Goal: Transaction & Acquisition: Book appointment/travel/reservation

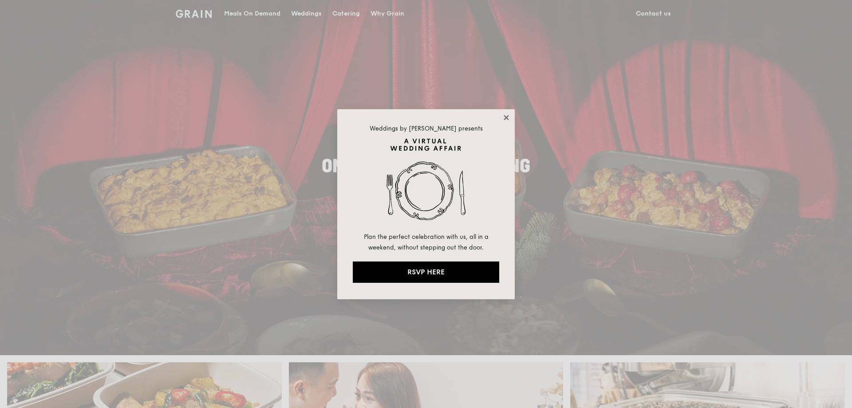
click at [509, 119] on icon at bounding box center [507, 118] width 8 height 8
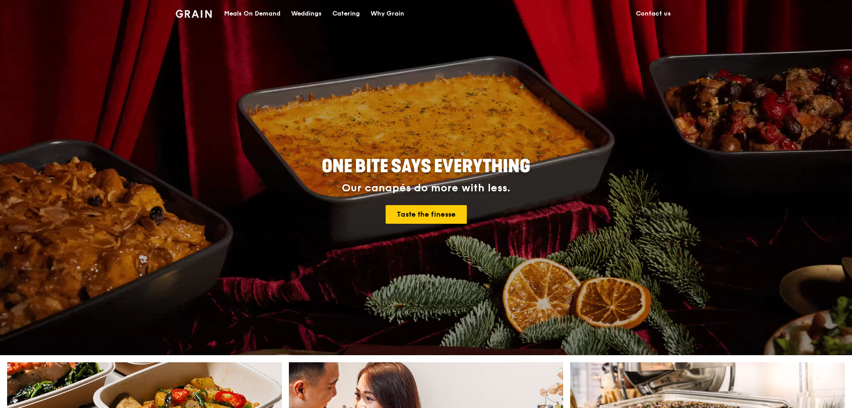
click at [359, 10] on div "Catering" at bounding box center [347, 13] width 28 height 27
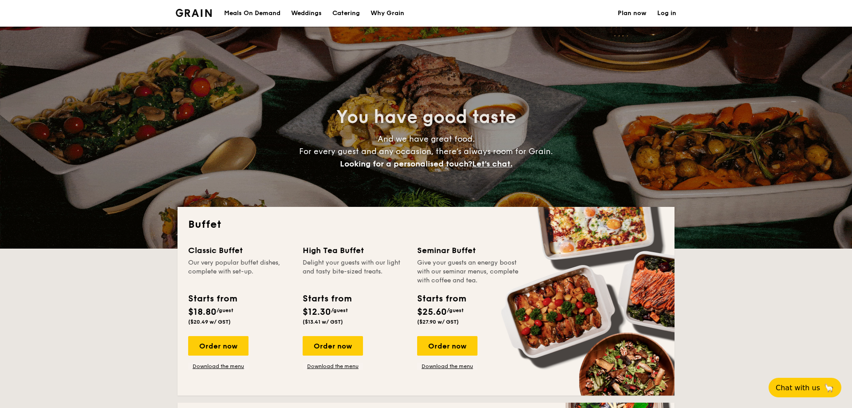
select select
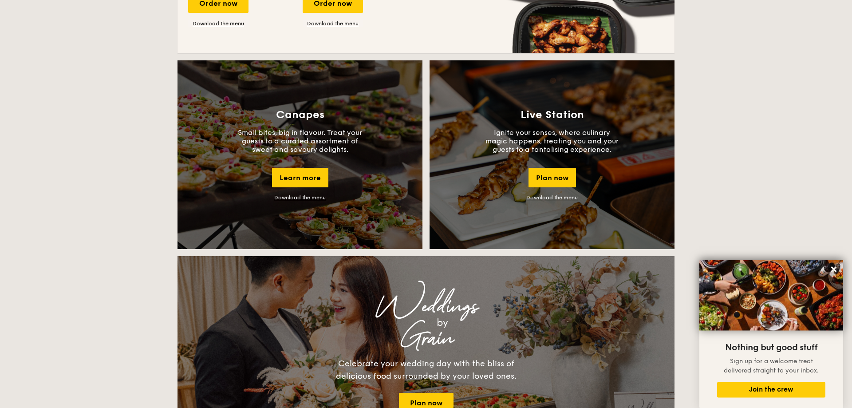
scroll to position [679, 0]
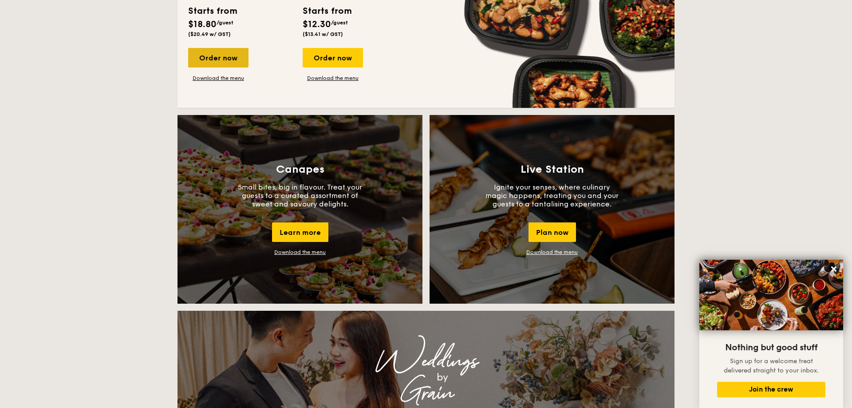
click at [229, 57] on div "Order now" at bounding box center [218, 58] width 60 height 20
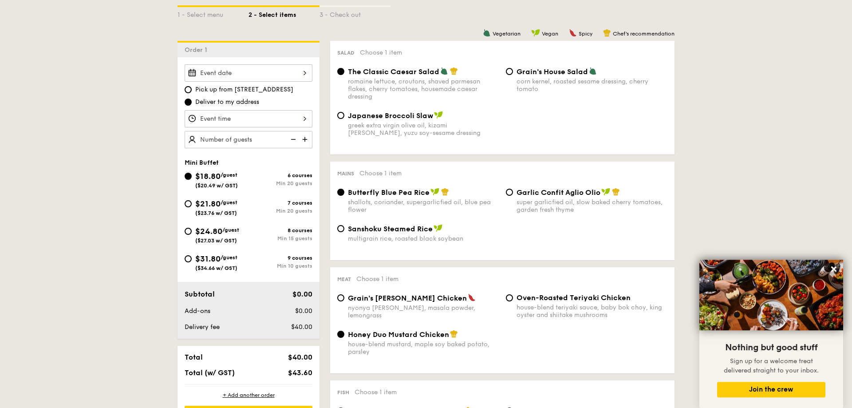
scroll to position [226, 0]
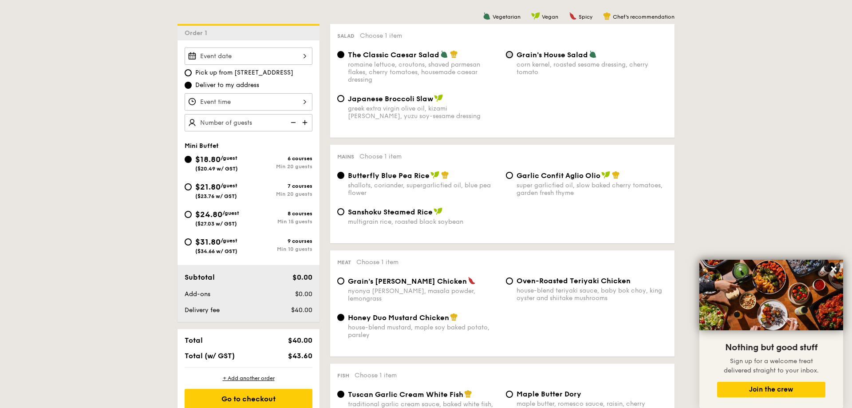
click at [510, 55] on input "Grain's House Salad corn kernel, roasted sesame dressing, cherry tomato" at bounding box center [509, 54] width 7 height 7
radio input "true"
click at [511, 177] on input "Garlic Confit Aglio Olio super garlicfied oil, slow baked cherry tomatoes, gard…" at bounding box center [509, 175] width 7 height 7
radio input "true"
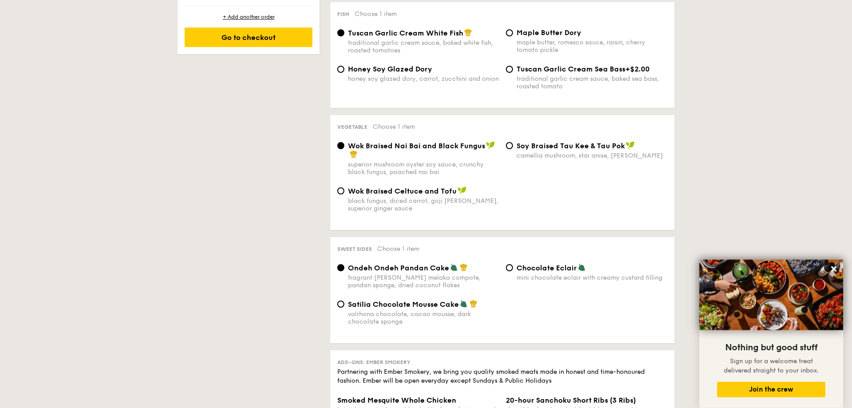
scroll to position [589, 0]
click at [356, 303] on span "Satilia Chocolate Mousse Cake" at bounding box center [403, 303] width 111 height 8
click at [344, 303] on input "Satilia Chocolate Mousse Cake valrhona chocolate, cacao mousse, dark chocolate …" at bounding box center [340, 303] width 7 height 7
radio input "true"
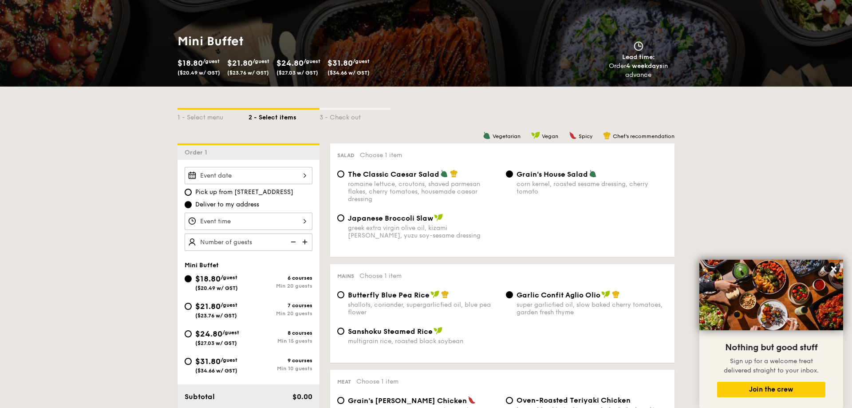
scroll to position [91, 0]
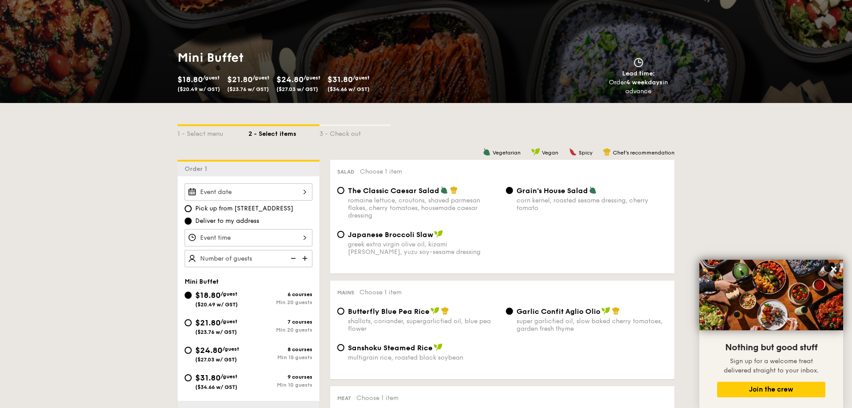
select select
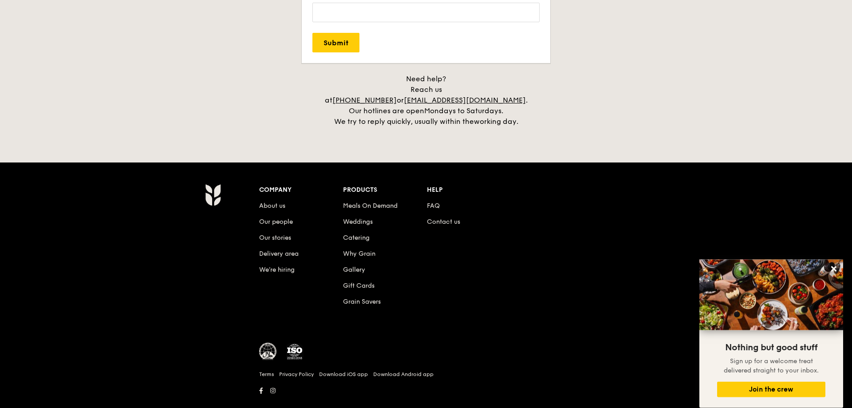
scroll to position [1818, 0]
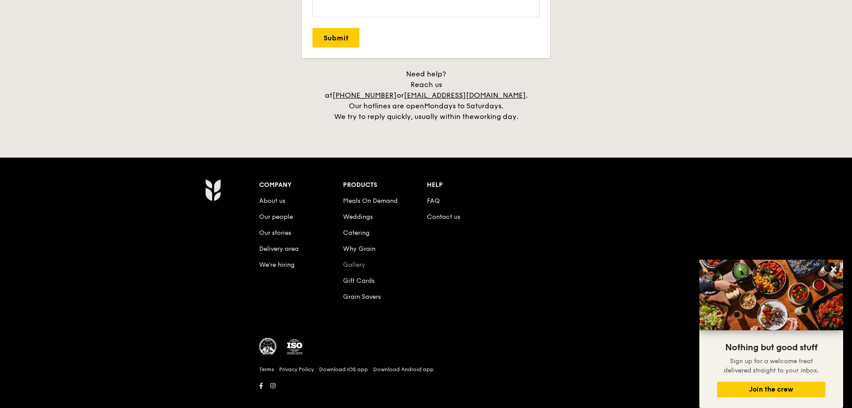
click at [357, 261] on link "Gallery" at bounding box center [354, 265] width 22 height 8
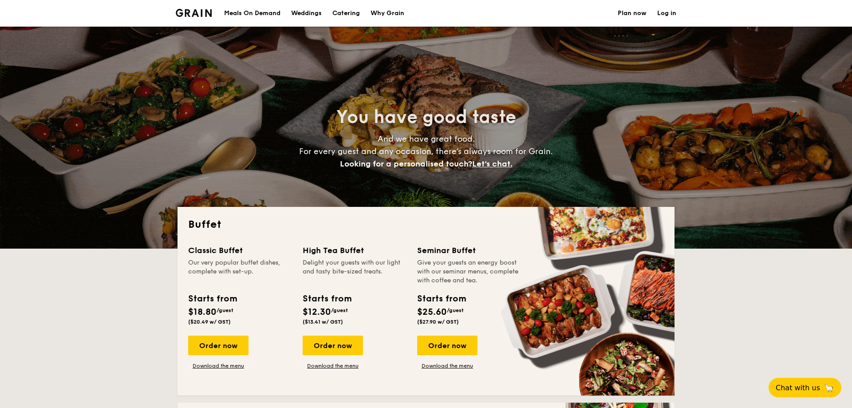
select select
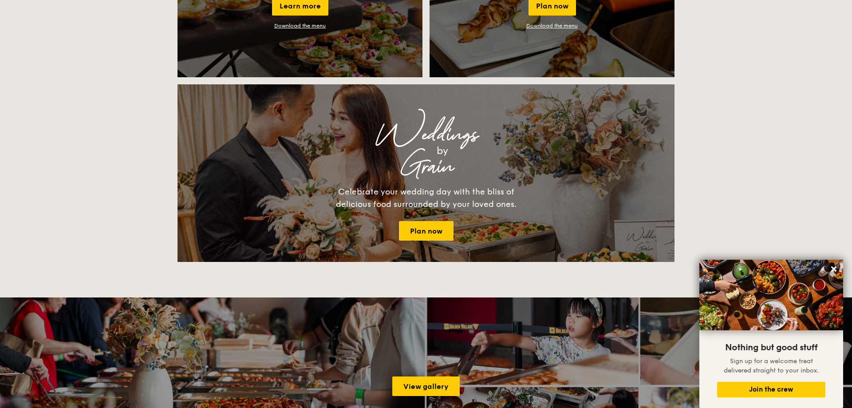
scroll to position [589, 0]
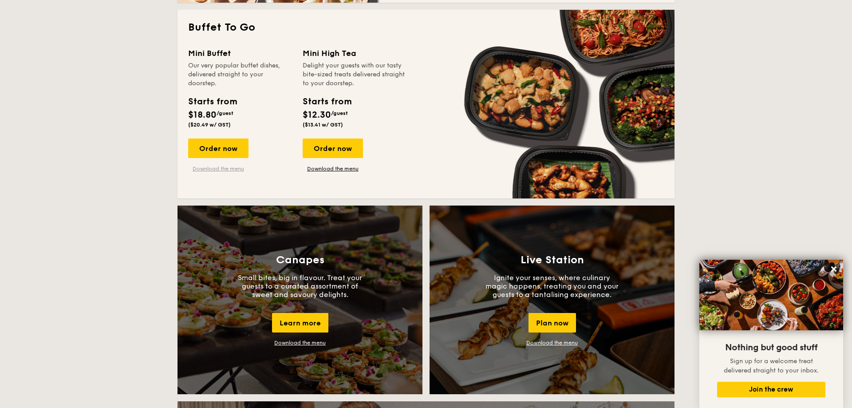
click at [235, 167] on link "Download the menu" at bounding box center [218, 168] width 60 height 7
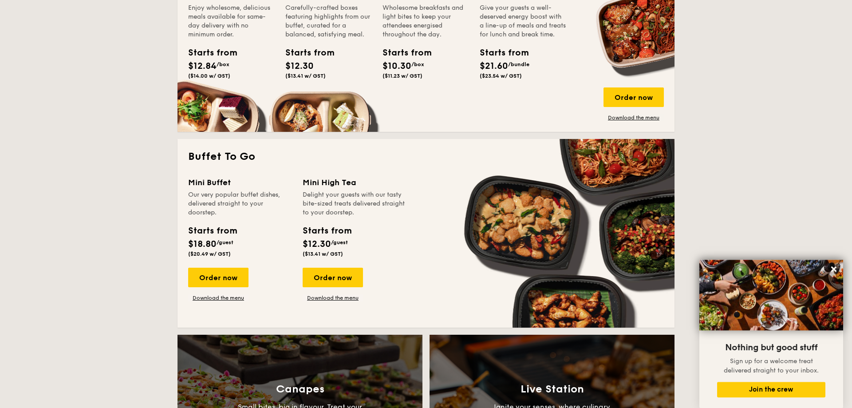
scroll to position [453, 0]
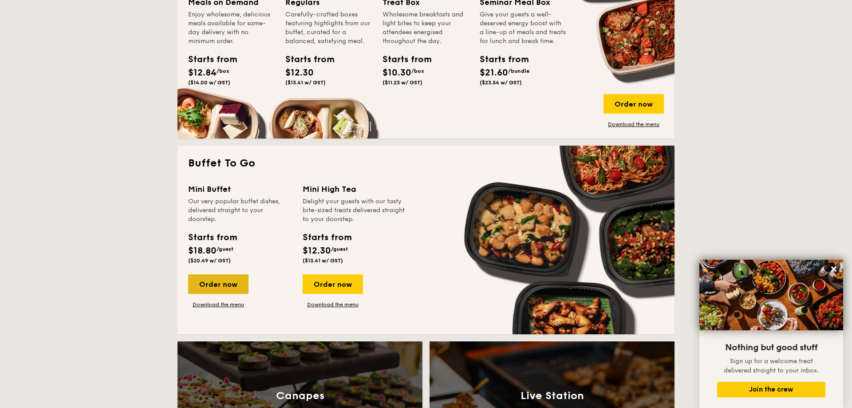
click at [202, 284] on div "Order now" at bounding box center [218, 284] width 60 height 20
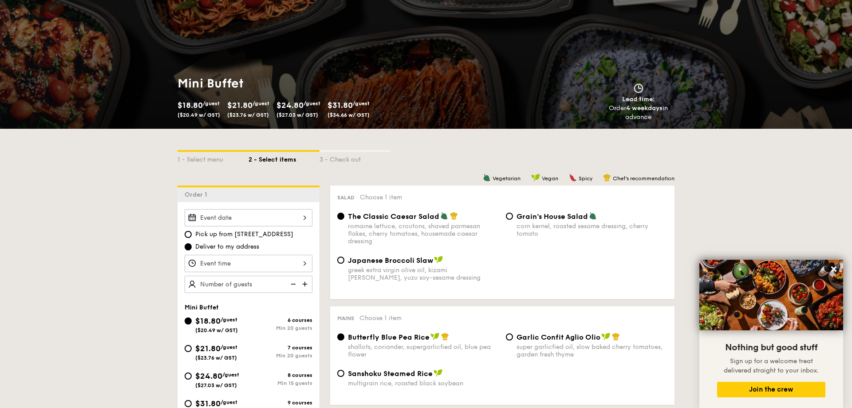
scroll to position [91, 0]
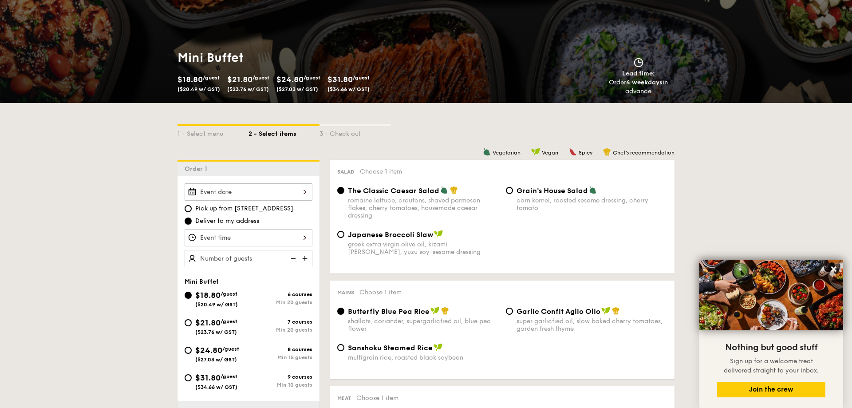
click at [258, 197] on input "Smoked Mesquite Whole Chicken brined in our in-house blend of herbs and spices,…" at bounding box center [249, 191] width 128 height 17
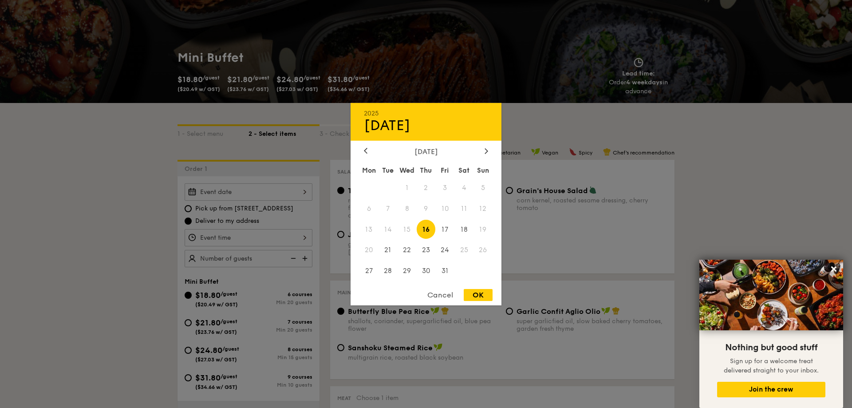
click at [482, 226] on span "19" at bounding box center [483, 229] width 19 height 19
click at [483, 228] on span "19" at bounding box center [483, 229] width 19 height 19
click at [483, 230] on span "19" at bounding box center [483, 229] width 19 height 19
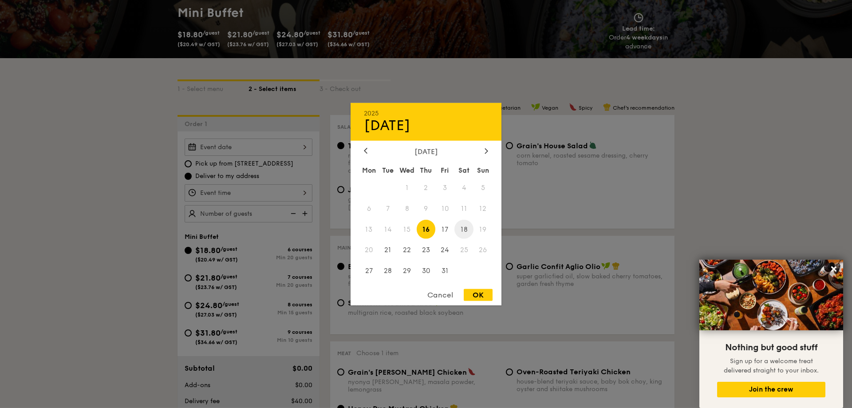
scroll to position [136, 0]
click at [189, 165] on div at bounding box center [426, 204] width 852 height 408
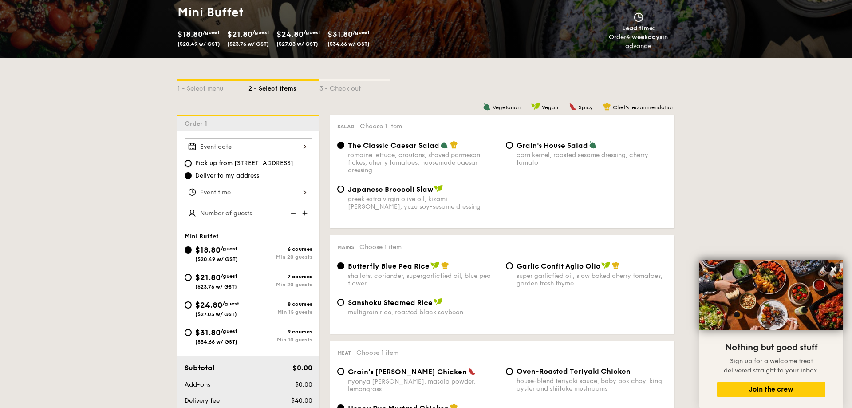
click at [189, 162] on input "Pick up from [STREET_ADDRESS]" at bounding box center [188, 163] width 7 height 7
radio input "true"
click at [238, 150] on input "Smoked Mesquite Whole Chicken brined in our in-house blend of herbs and spices,…" at bounding box center [249, 146] width 128 height 17
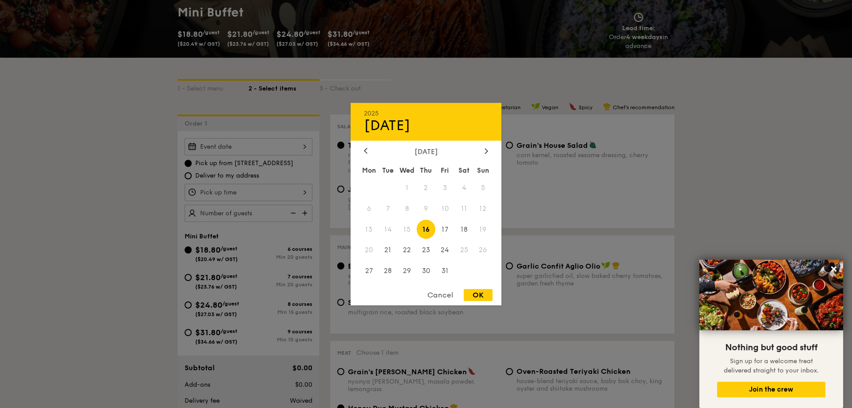
click at [483, 227] on span "19" at bounding box center [483, 229] width 19 height 19
click at [244, 196] on div at bounding box center [426, 204] width 852 height 408
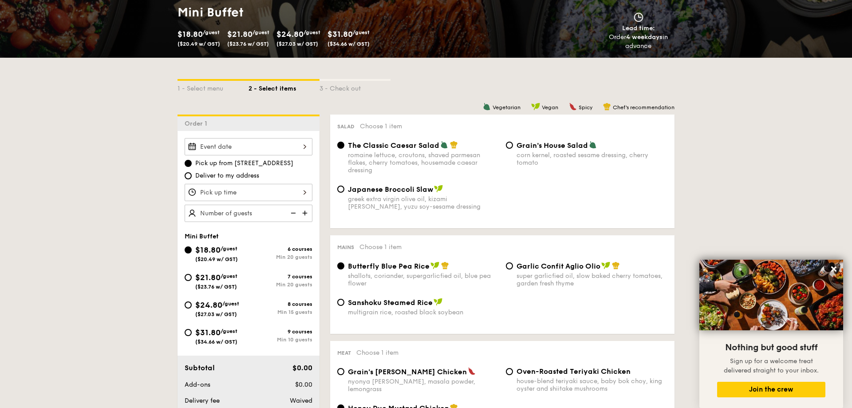
click at [244, 194] on input "Smoked Mesquite Whole Chicken brined in our in-house blend of herbs and spices,…" at bounding box center [249, 192] width 128 height 17
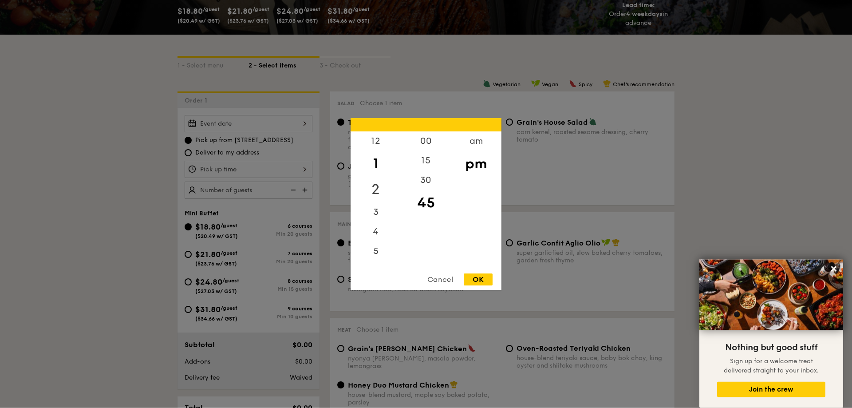
scroll to position [181, 0]
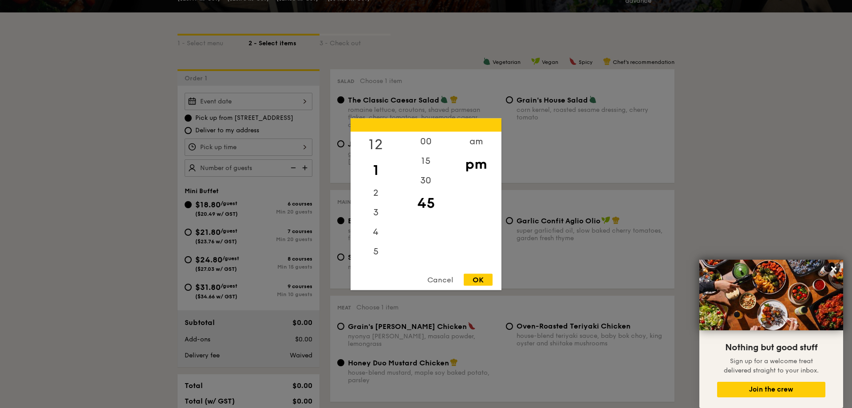
click at [383, 146] on div "12" at bounding box center [376, 144] width 50 height 26
click at [290, 103] on div at bounding box center [426, 204] width 852 height 408
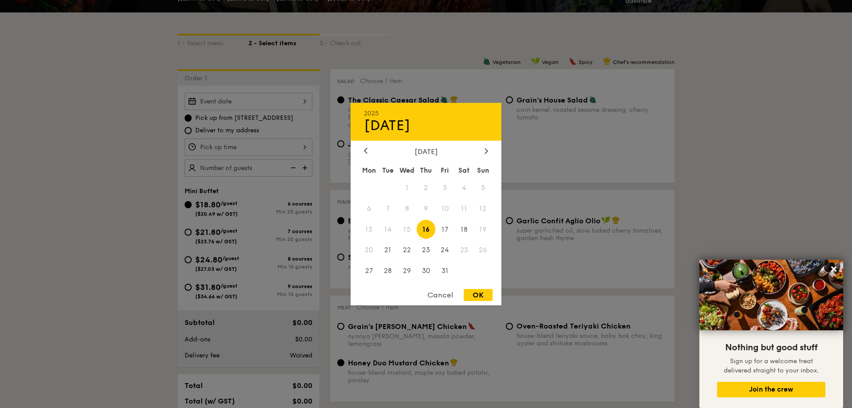
click at [290, 100] on input "Smoked Mesquite Whole Chicken brined in our in-house blend of herbs and spices,…" at bounding box center [249, 101] width 128 height 17
click at [427, 193] on span "2" at bounding box center [426, 187] width 19 height 19
click at [434, 245] on span "23" at bounding box center [426, 250] width 19 height 19
